Goal: Task Accomplishment & Management: Use online tool/utility

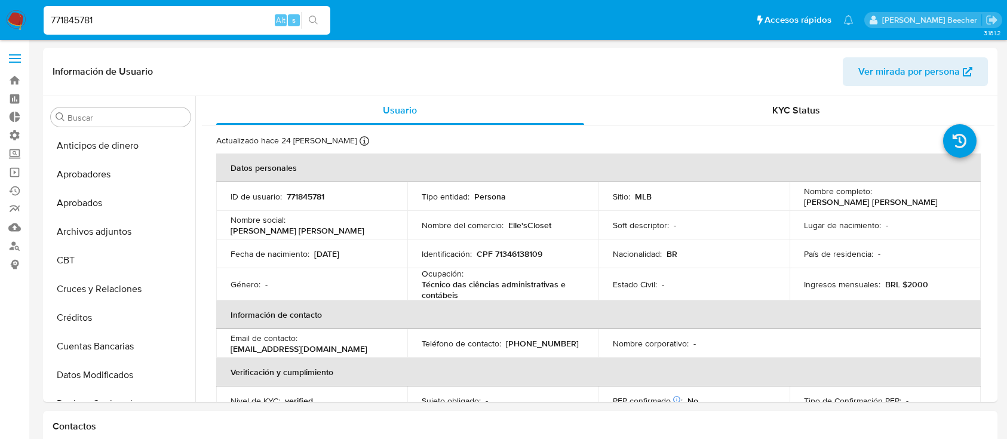
select select "10"
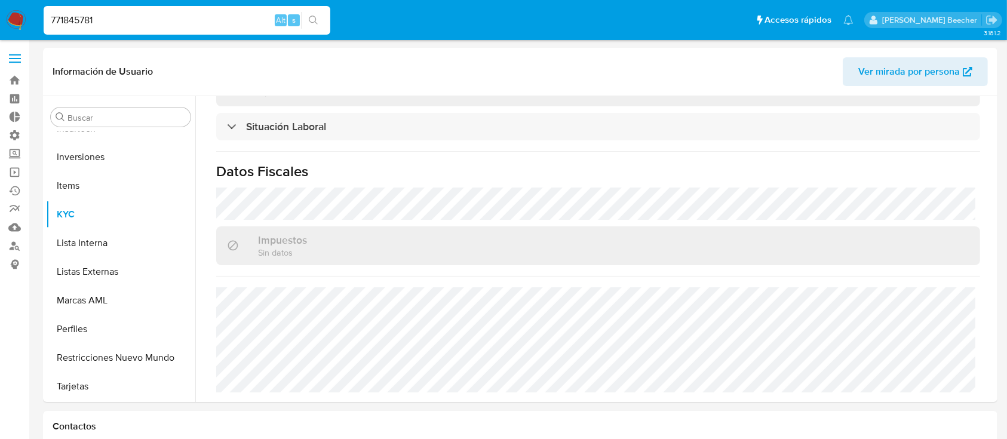
click at [14, 57] on label at bounding box center [15, 58] width 30 height 25
click at [0, 0] on input "checkbox" at bounding box center [0, 0] width 0 height 0
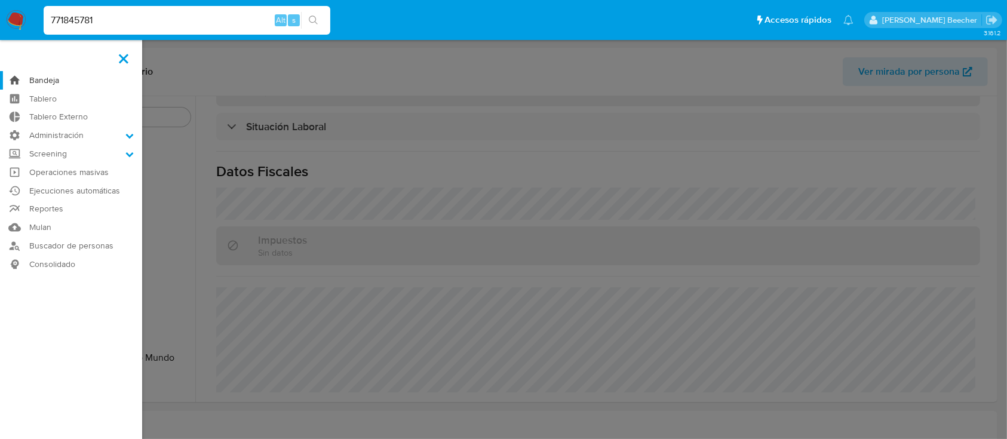
click at [44, 82] on link "Bandeja" at bounding box center [71, 80] width 142 height 19
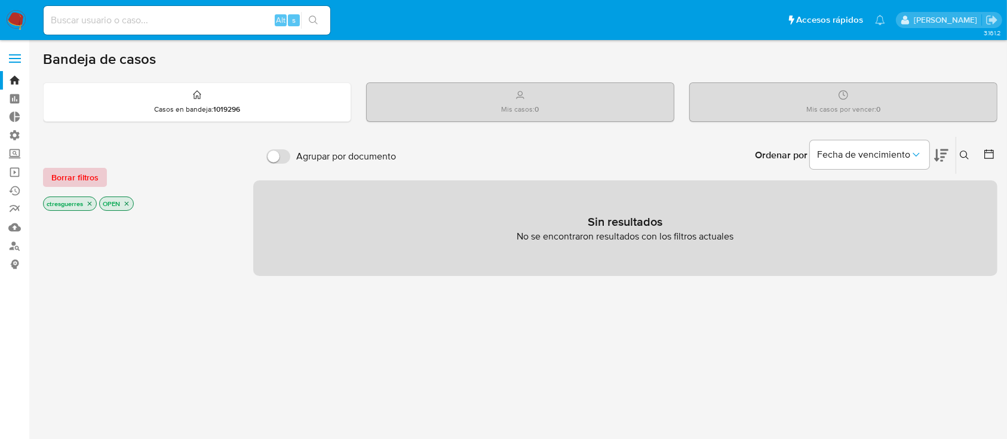
click at [57, 176] on span "Borrar filtros" at bounding box center [74, 177] width 47 height 17
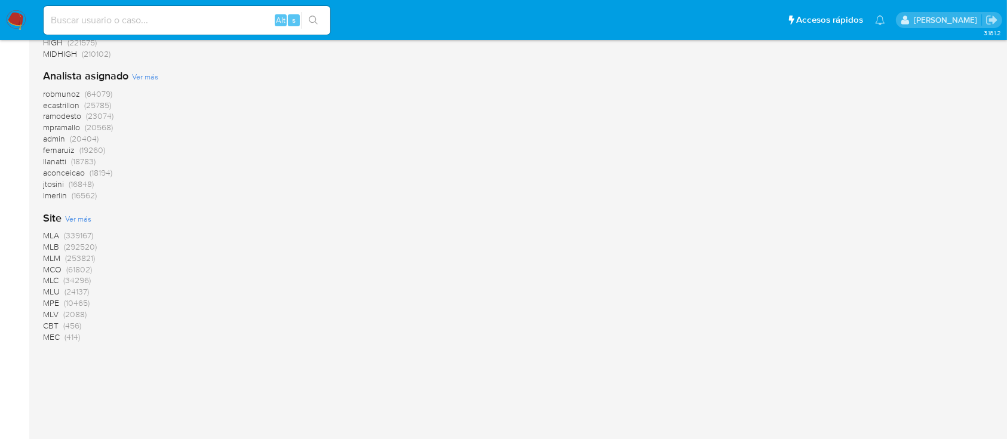
scroll to position [1057, 0]
click at [48, 226] on span "MLA" at bounding box center [51, 225] width 16 height 12
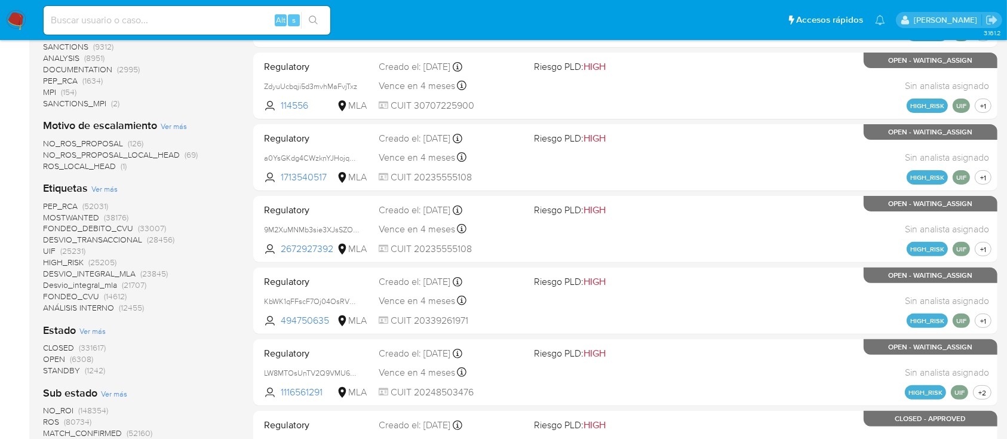
scroll to position [333, 0]
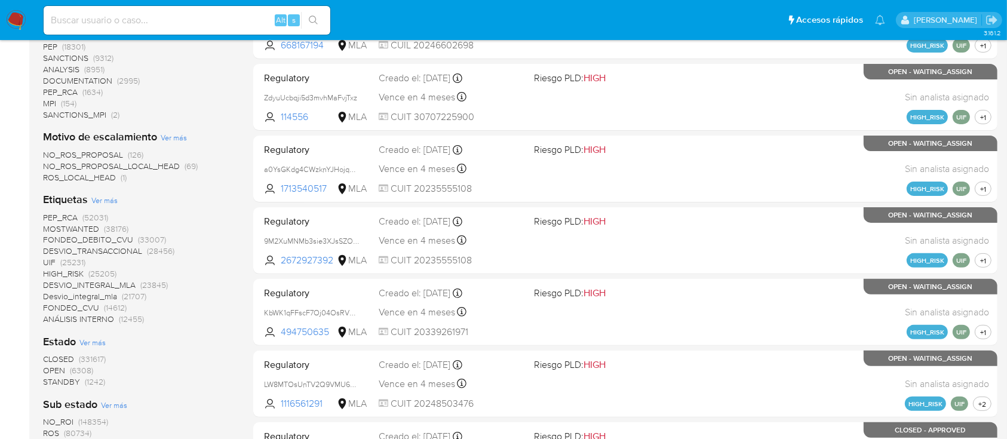
click at [102, 198] on span "Ver más" at bounding box center [104, 200] width 26 height 11
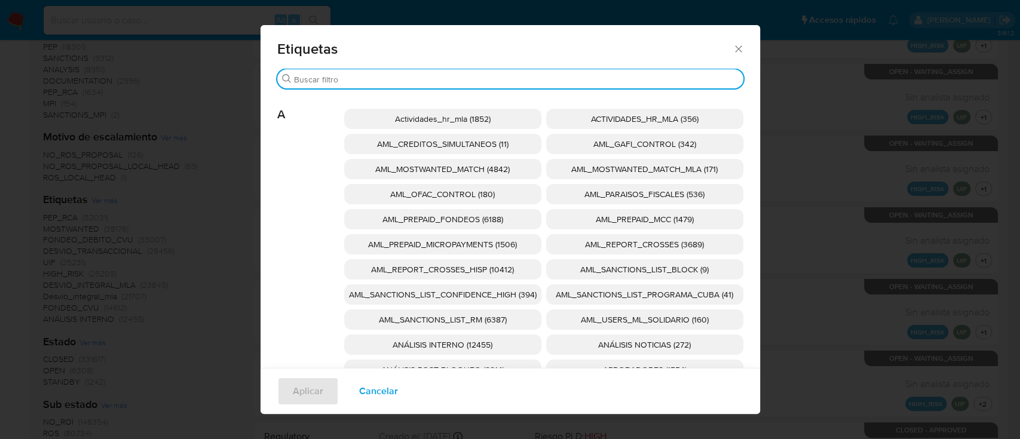
click at [439, 75] on input "Buscar" at bounding box center [516, 79] width 444 height 11
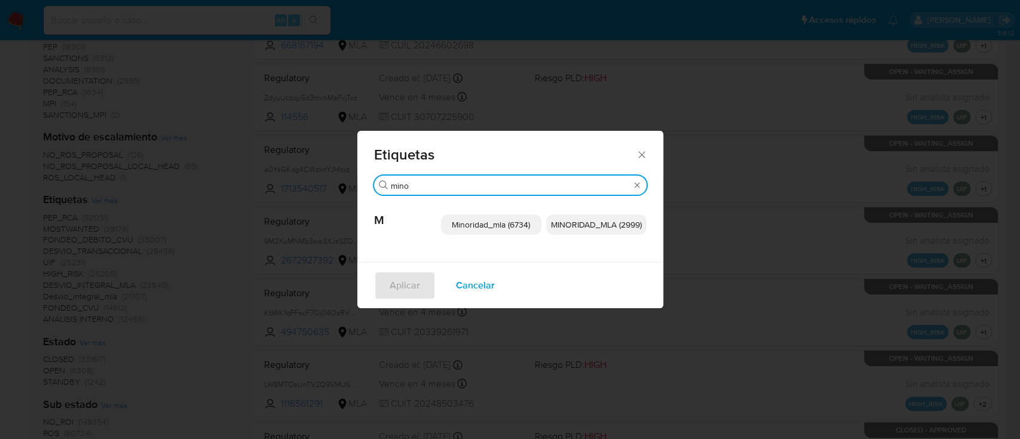
type input "mino"
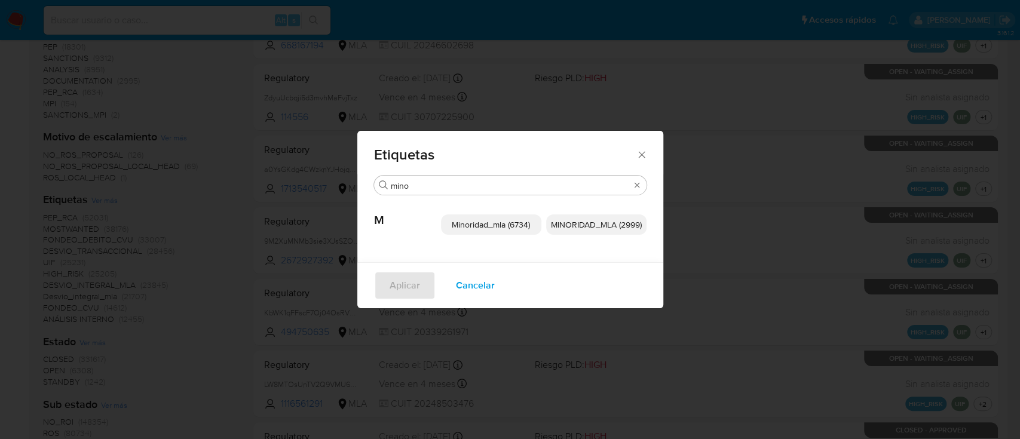
click at [521, 229] on span "Minoridad_mla (6734)" at bounding box center [491, 225] width 78 height 12
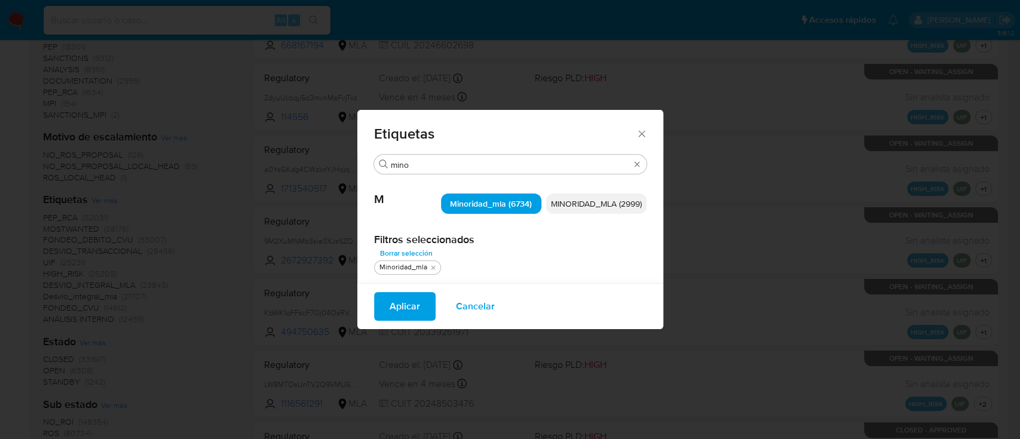
click at [575, 207] on span "MINORIDAD_MLA (2999)" at bounding box center [596, 204] width 91 height 12
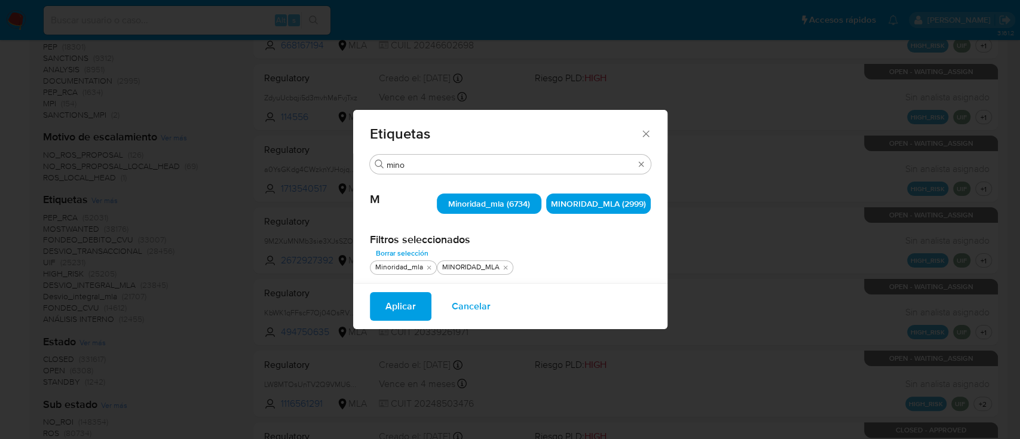
click at [645, 136] on icon "Cerrar" at bounding box center [646, 134] width 12 height 12
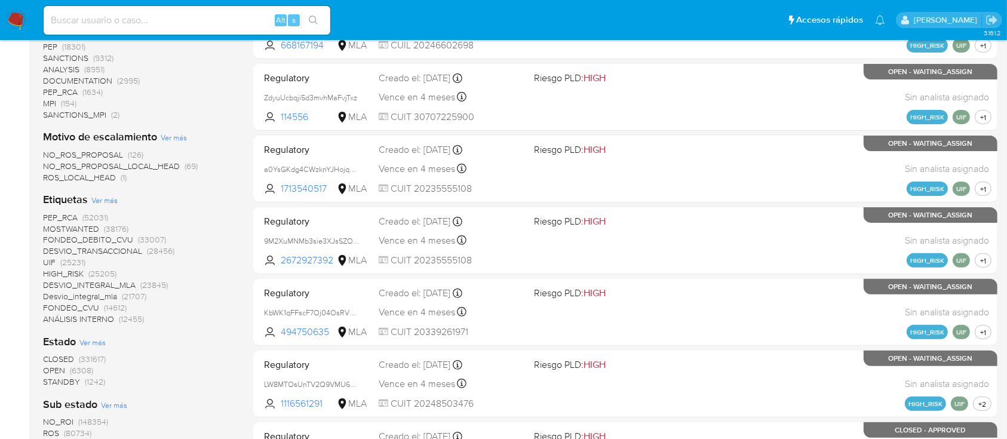
click at [23, 14] on img at bounding box center [16, 20] width 20 height 20
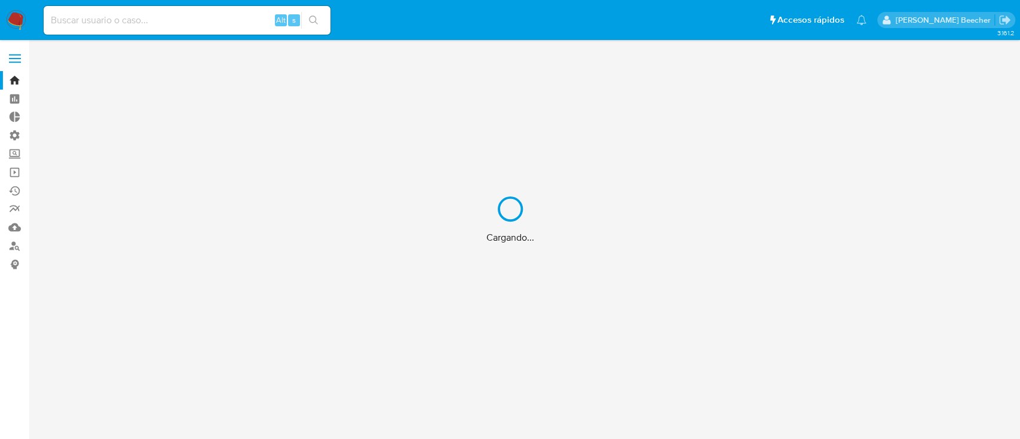
click at [8, 61] on div "Cargando..." at bounding box center [510, 219] width 1020 height 439
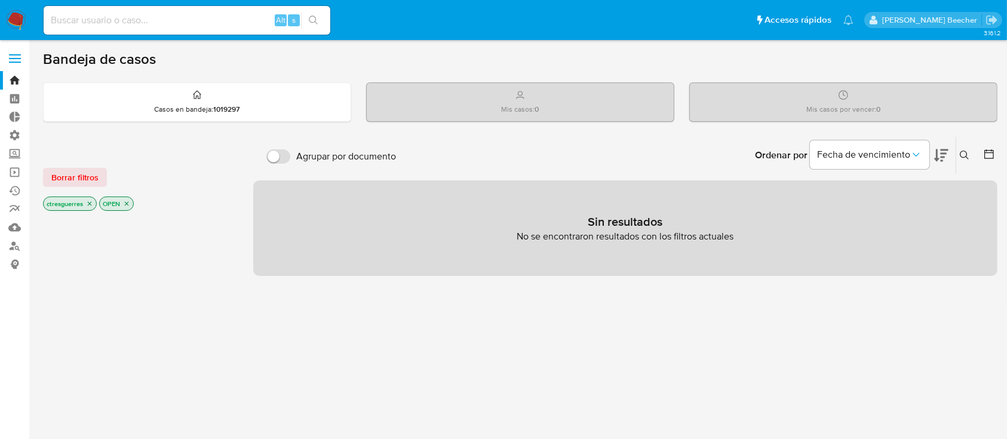
click at [18, 60] on label at bounding box center [15, 58] width 30 height 25
click at [0, 0] on input "checkbox" at bounding box center [0, 0] width 0 height 0
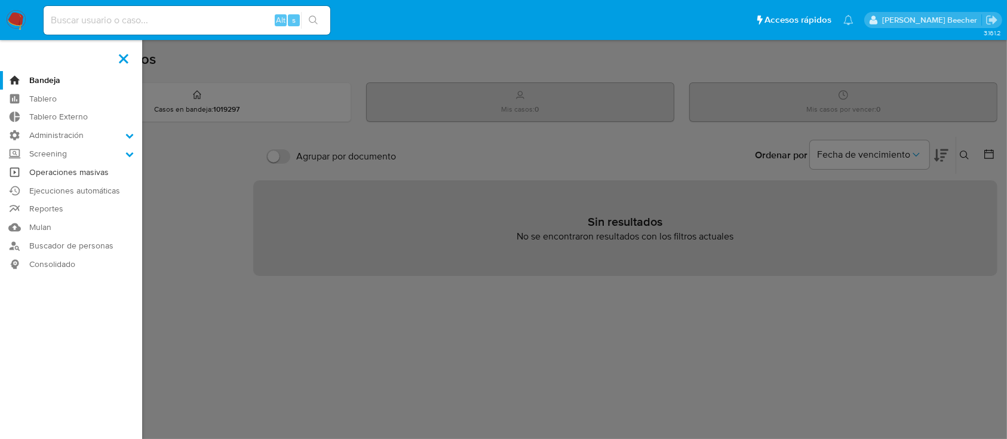
click at [62, 174] on link "Operaciones masivas" at bounding box center [71, 172] width 142 height 19
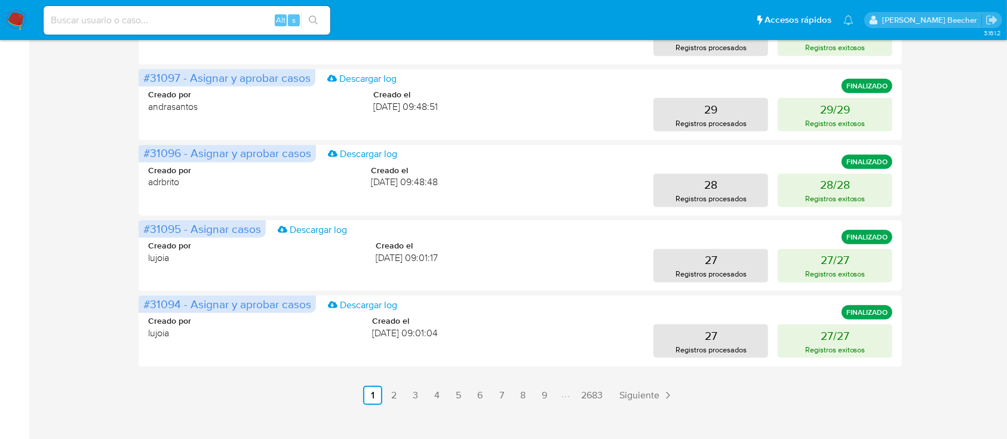
scroll to position [619, 0]
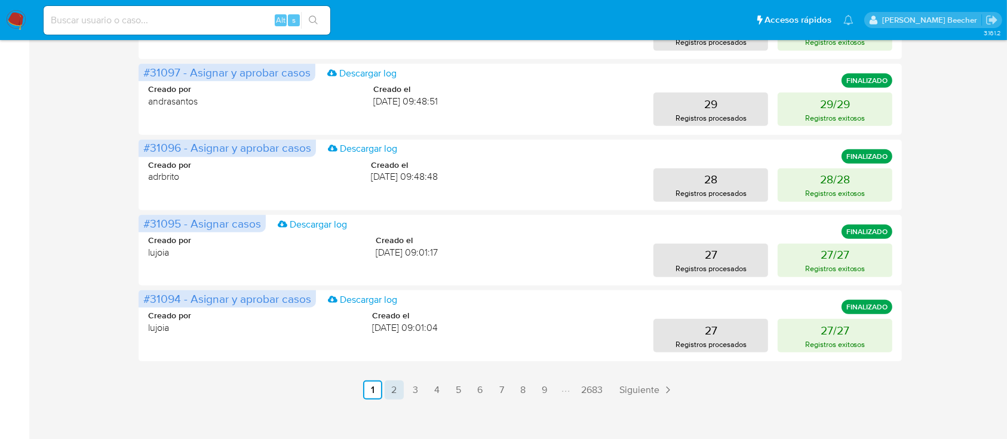
click at [387, 390] on link "2" at bounding box center [394, 389] width 19 height 19
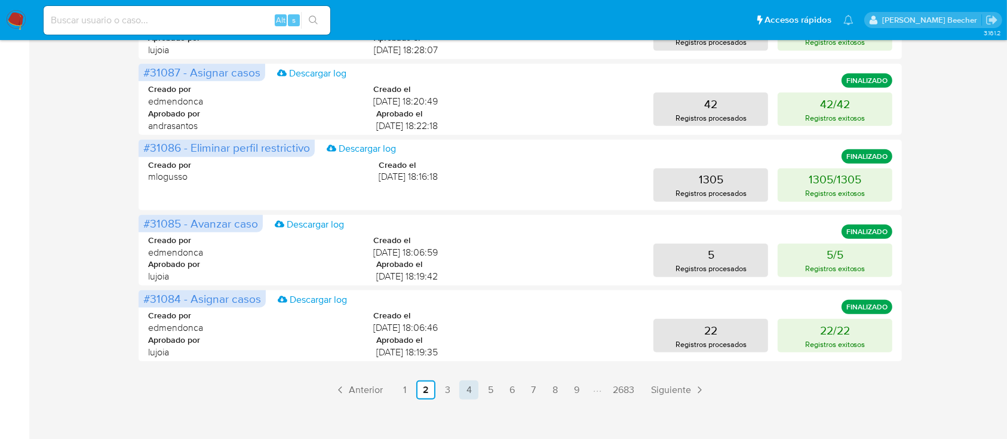
click at [469, 391] on link "4" at bounding box center [468, 389] width 19 height 19
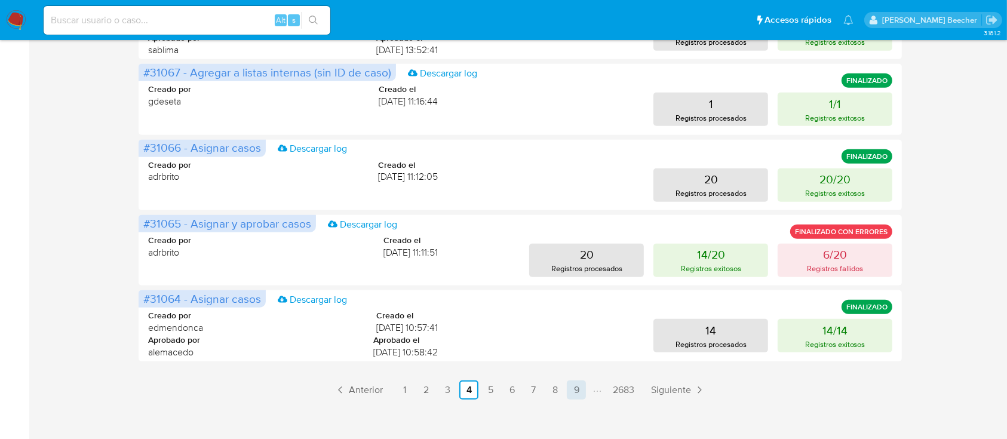
click at [581, 388] on link "9" at bounding box center [576, 389] width 19 height 19
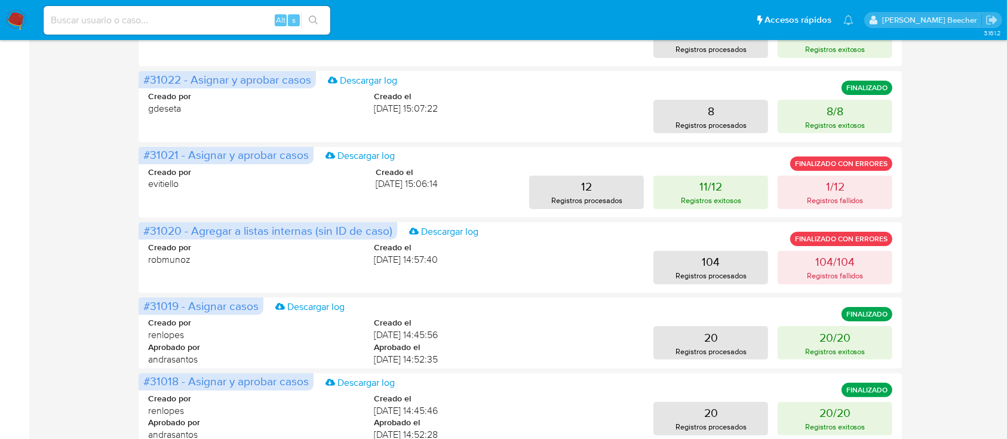
scroll to position [630, 0]
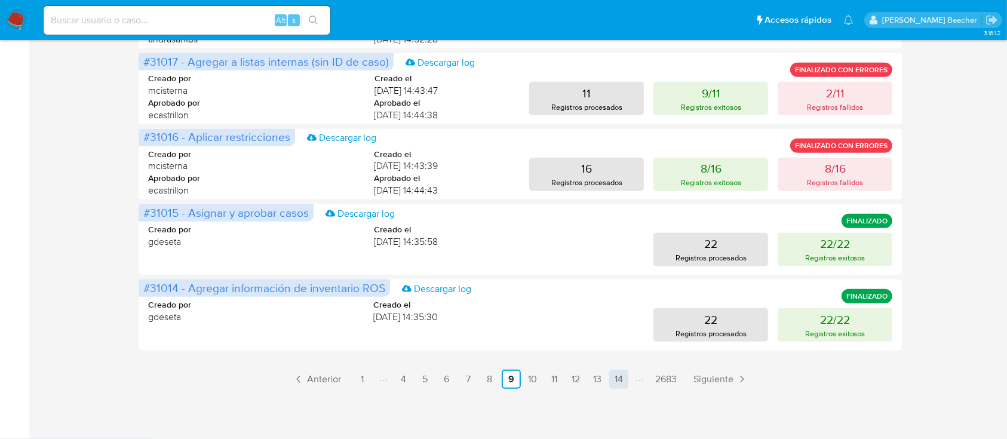
click at [619, 377] on link "14" at bounding box center [618, 379] width 19 height 19
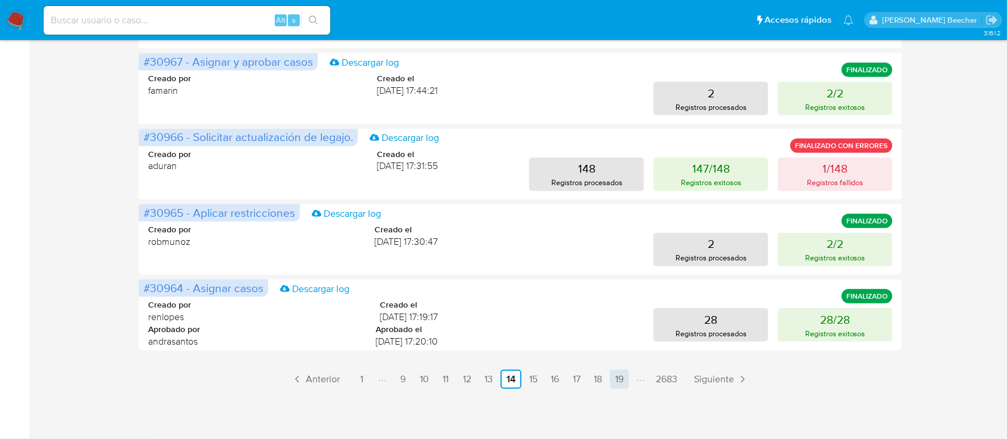
click at [625, 380] on link "19" at bounding box center [619, 379] width 19 height 19
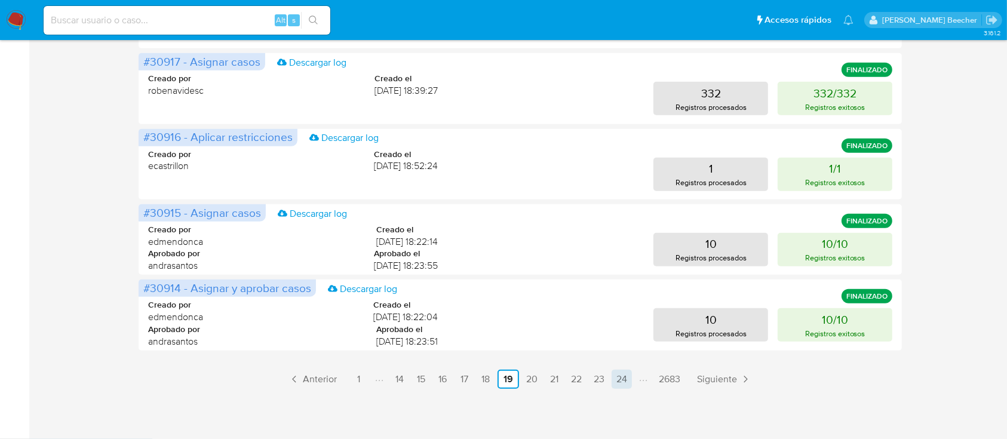
click at [631, 379] on link "24" at bounding box center [622, 379] width 20 height 19
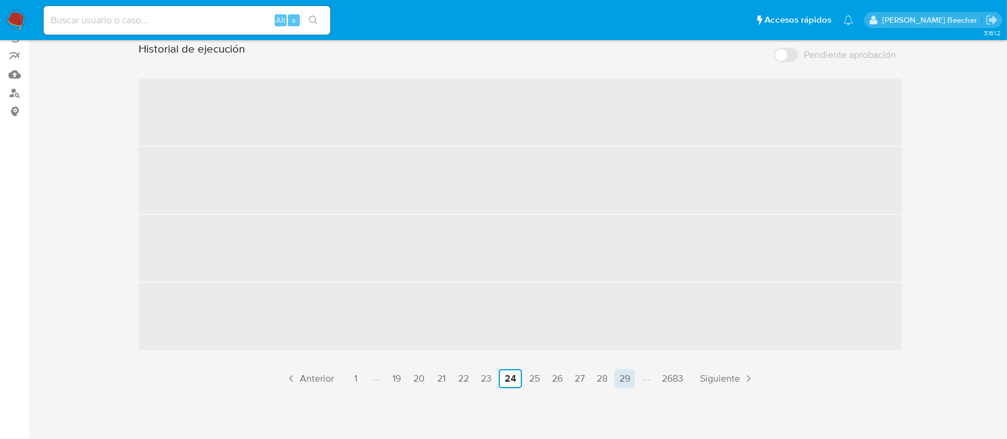
click at [629, 369] on link "29" at bounding box center [625, 378] width 20 height 19
click at [631, 385] on link "34" at bounding box center [626, 378] width 20 height 19
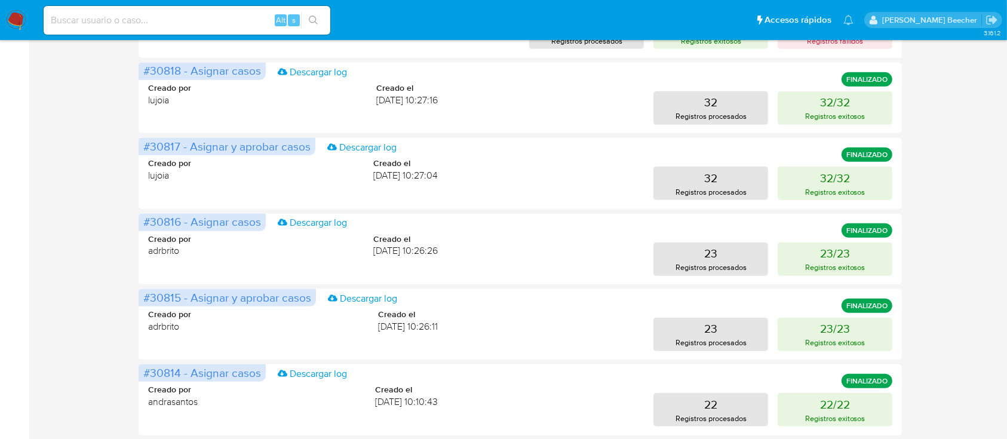
scroll to position [630, 0]
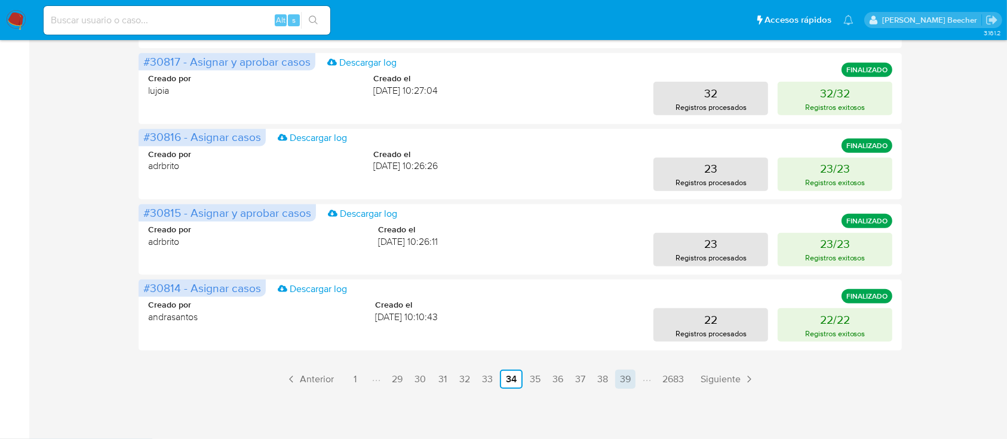
click at [627, 378] on link "39" at bounding box center [625, 379] width 20 height 19
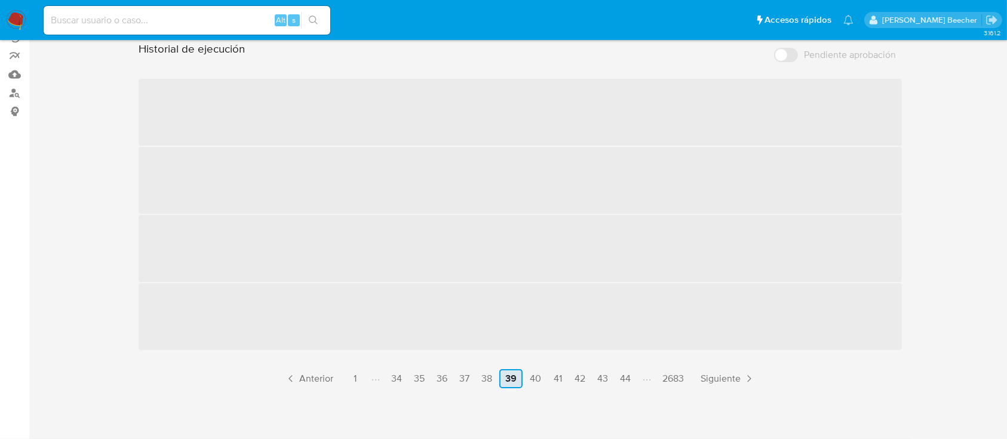
scroll to position [154, 0]
click at [627, 378] on link "44" at bounding box center [625, 378] width 20 height 19
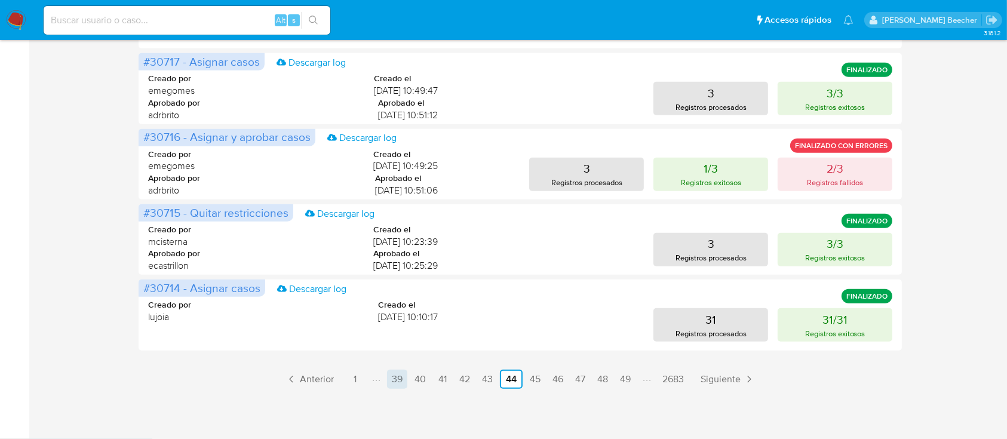
click at [627, 379] on link "49" at bounding box center [625, 379] width 20 height 19
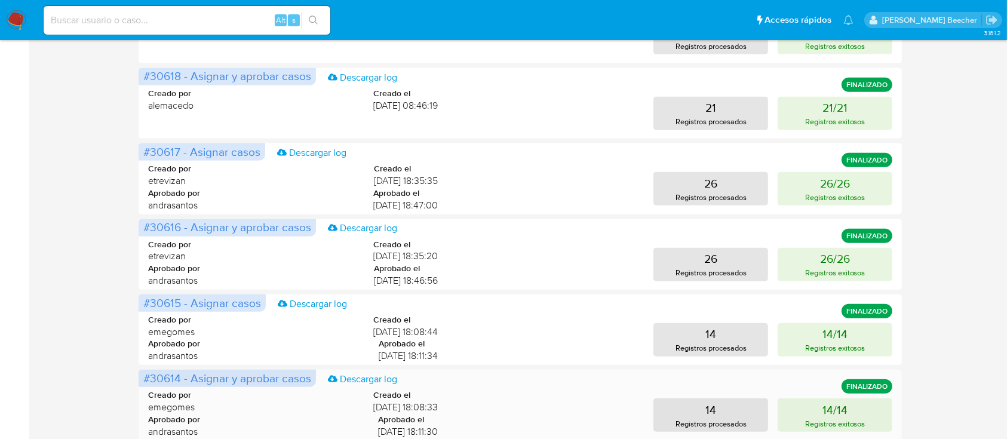
scroll to position [630, 0]
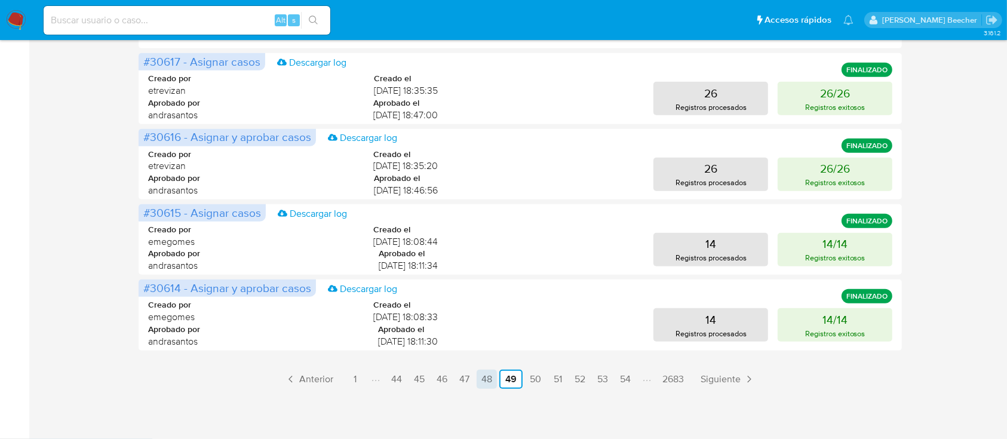
click at [488, 379] on link "48" at bounding box center [487, 379] width 20 height 19
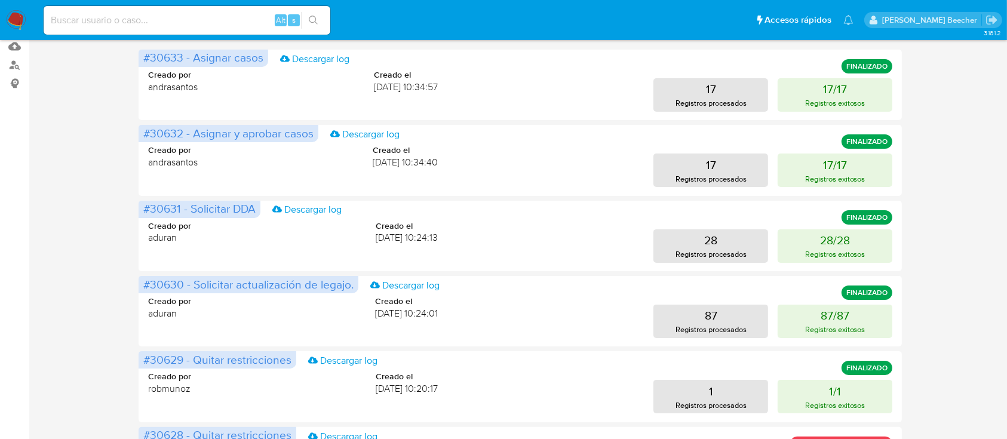
scroll to position [186, 0]
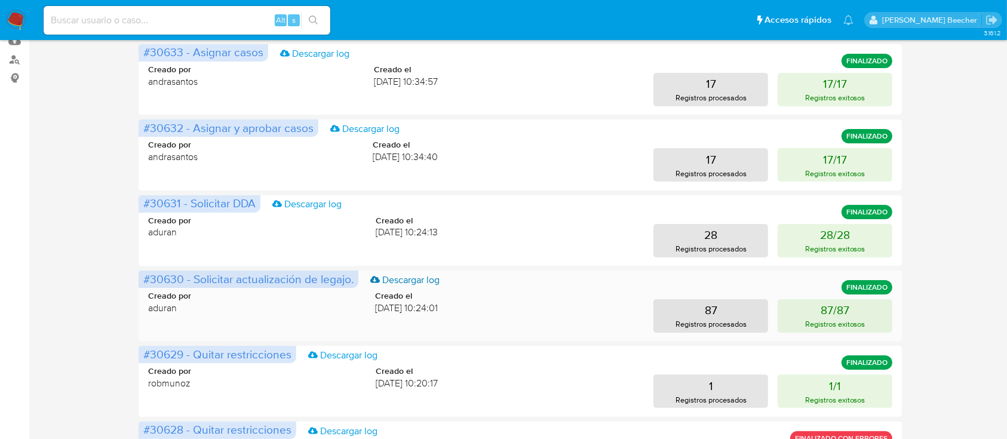
click at [432, 279] on link "Descargar log" at bounding box center [404, 280] width 69 height 13
